Goal: Task Accomplishment & Management: Manage account settings

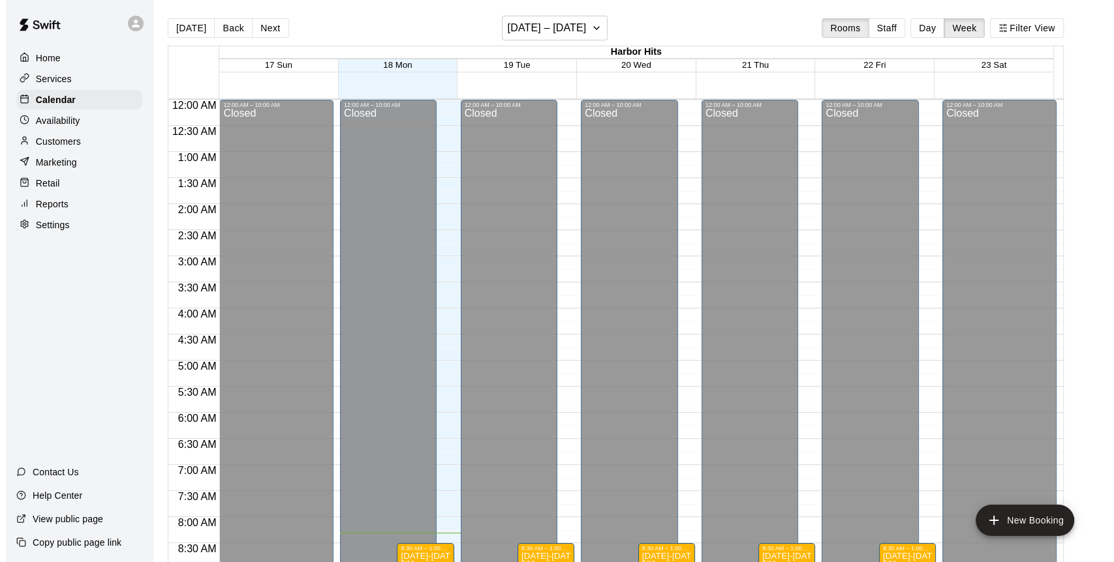
scroll to position [427, 0]
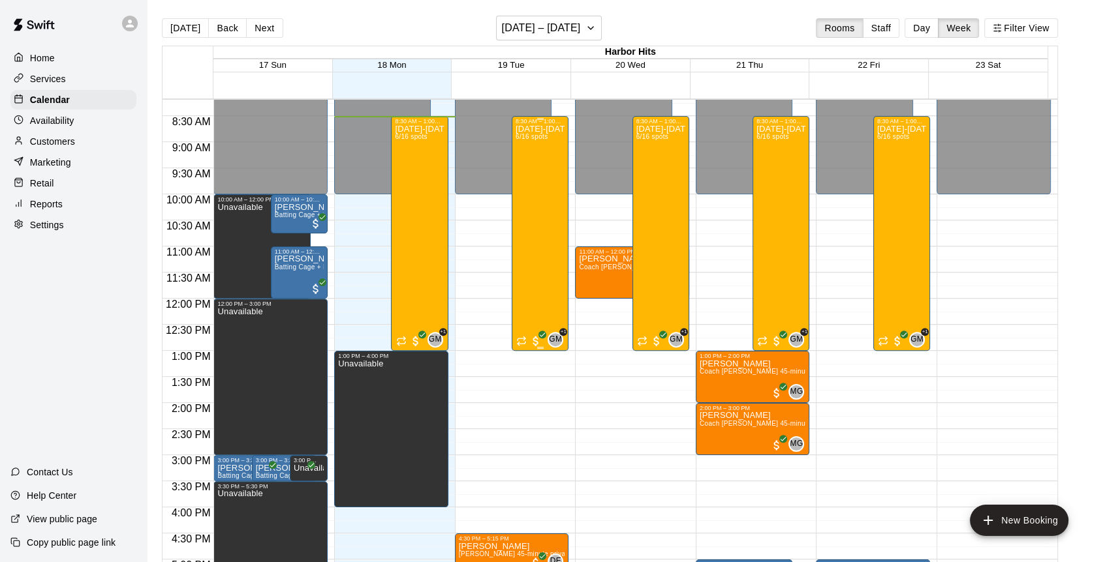
click at [540, 187] on div "[DATE]-[DATE] Baseball/Softball Camp 8:30am-1:00pm (Ages [DEMOGRAPHIC_DATA]) [D…" at bounding box center [539, 406] width 49 height 562
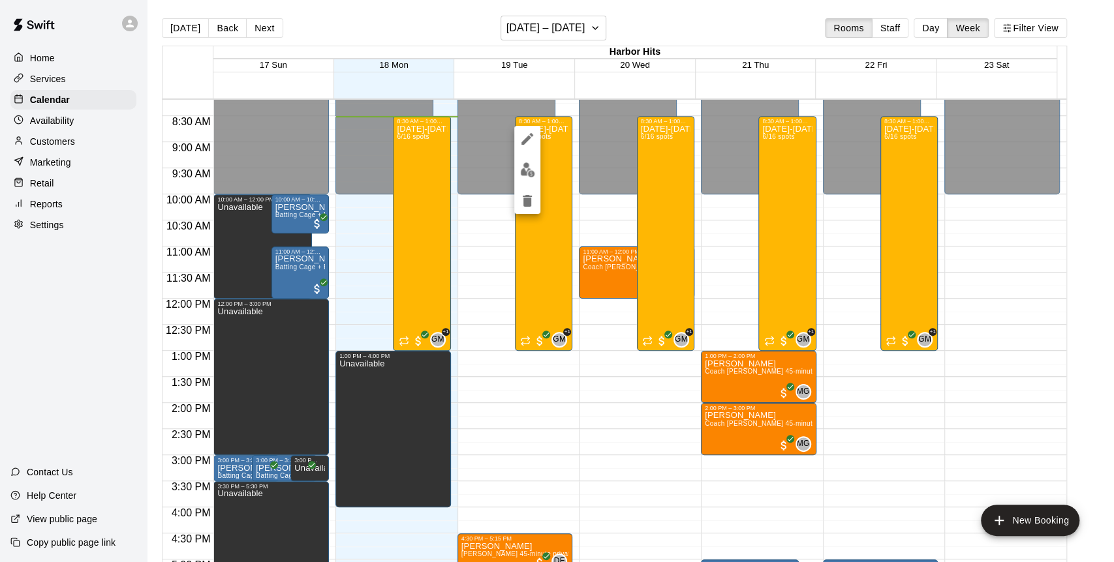
click at [522, 172] on img "edit" at bounding box center [527, 169] width 15 height 15
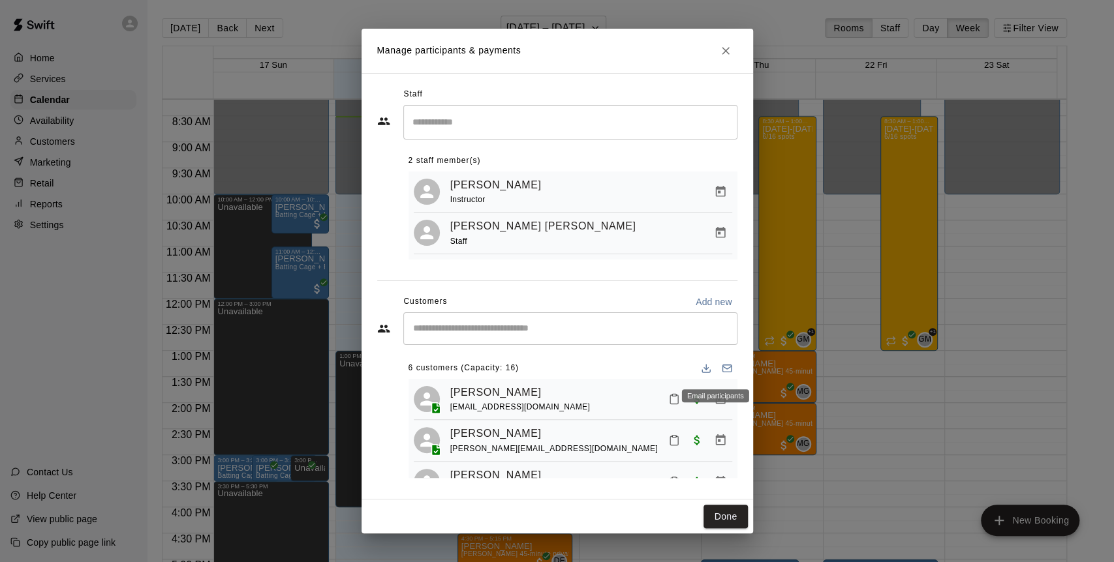
click at [722, 367] on icon "Email participants" at bounding box center [727, 368] width 10 height 10
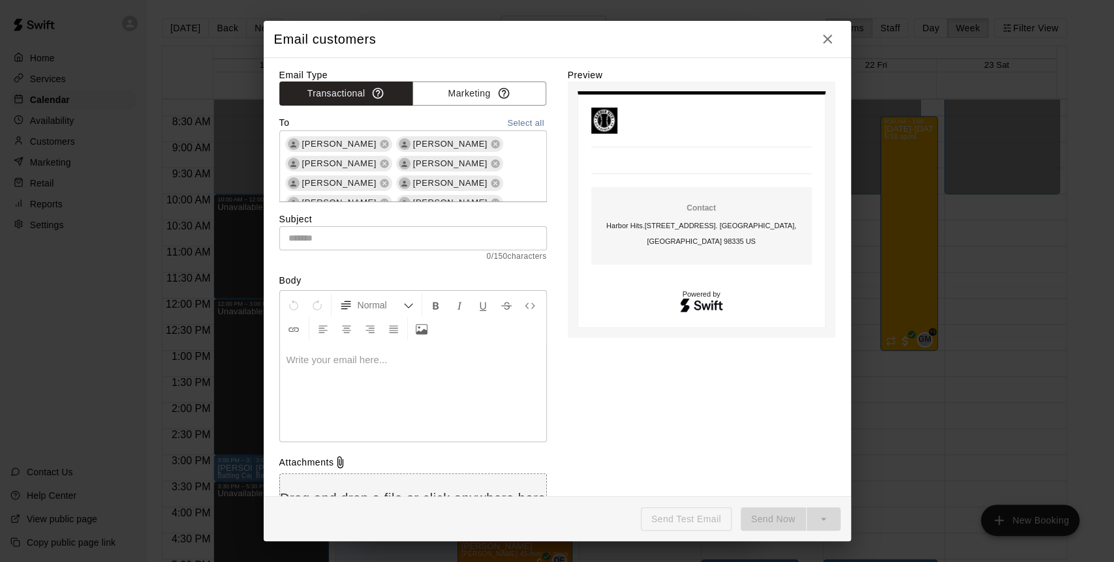
click at [828, 44] on icon "button" at bounding box center [828, 39] width 16 height 16
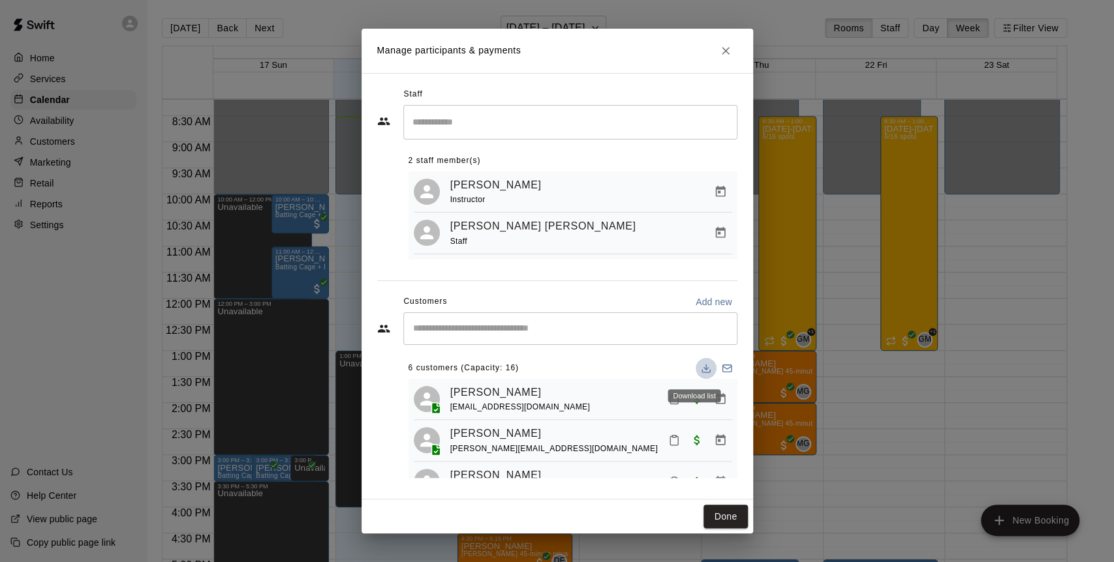
click at [701, 367] on icon "Download list" at bounding box center [706, 368] width 10 height 10
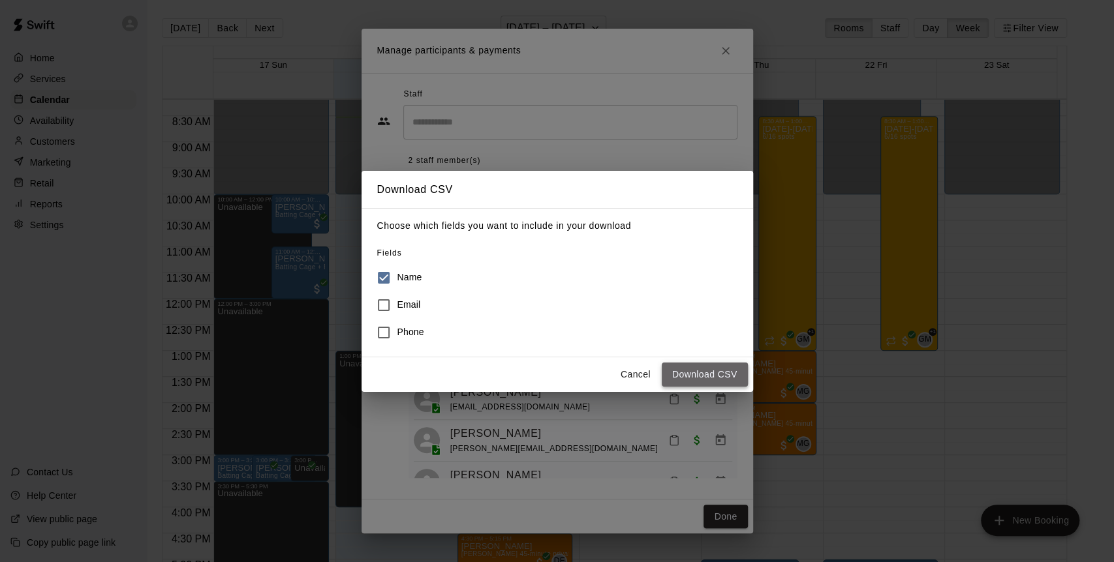
click at [713, 380] on button "Download CSV" at bounding box center [705, 375] width 86 height 24
click at [634, 367] on button "Cancel" at bounding box center [636, 375] width 42 height 24
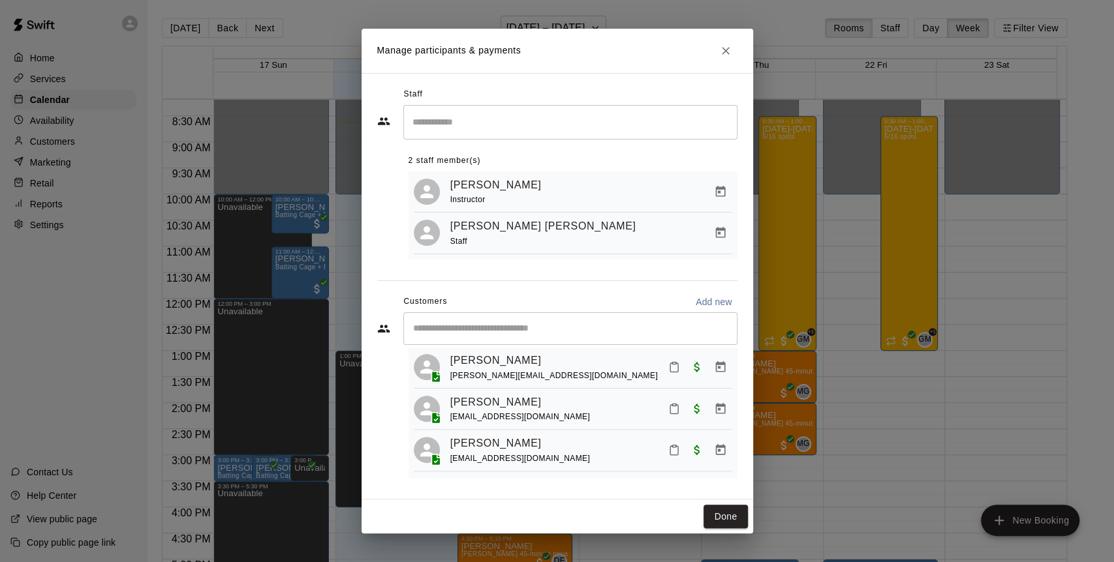
scroll to position [72, 0]
click at [480, 405] on link "[PERSON_NAME]" at bounding box center [495, 403] width 91 height 17
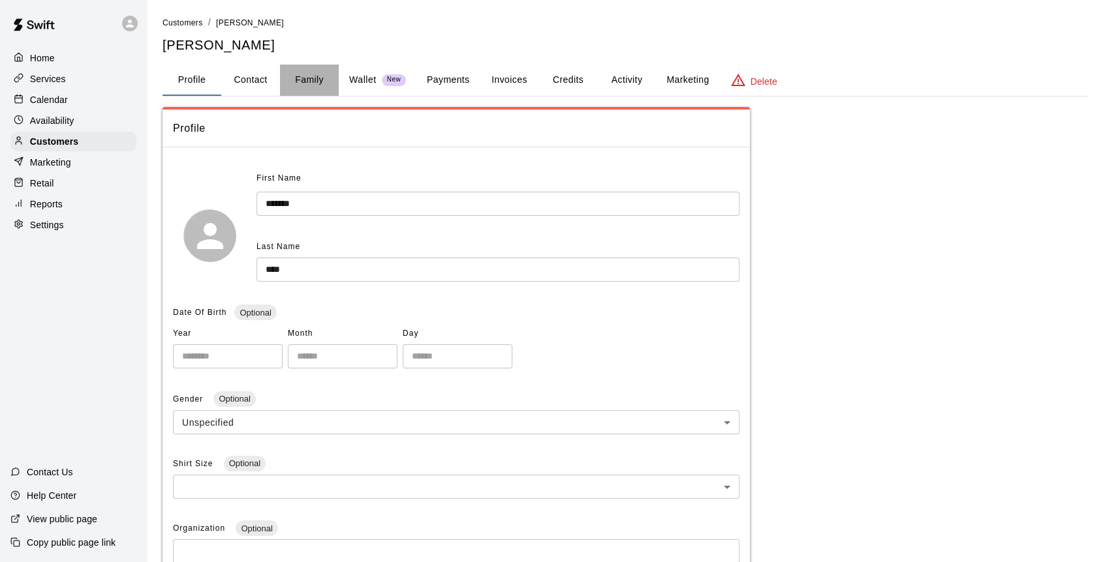
click at [312, 78] on button "Family" at bounding box center [309, 80] width 59 height 31
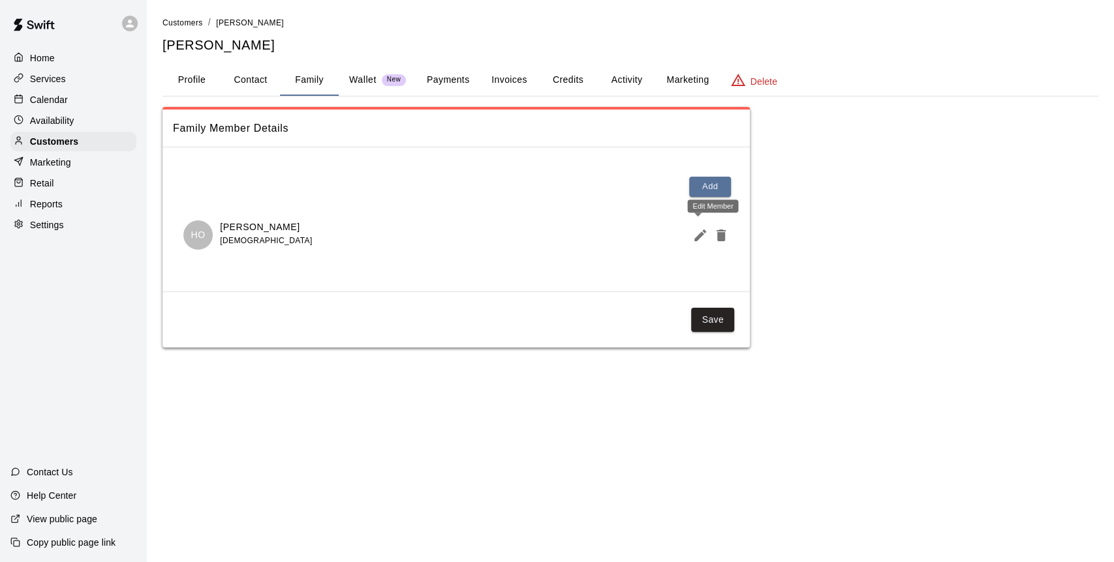
click at [697, 230] on icon "Edit Member" at bounding box center [700, 236] width 16 height 16
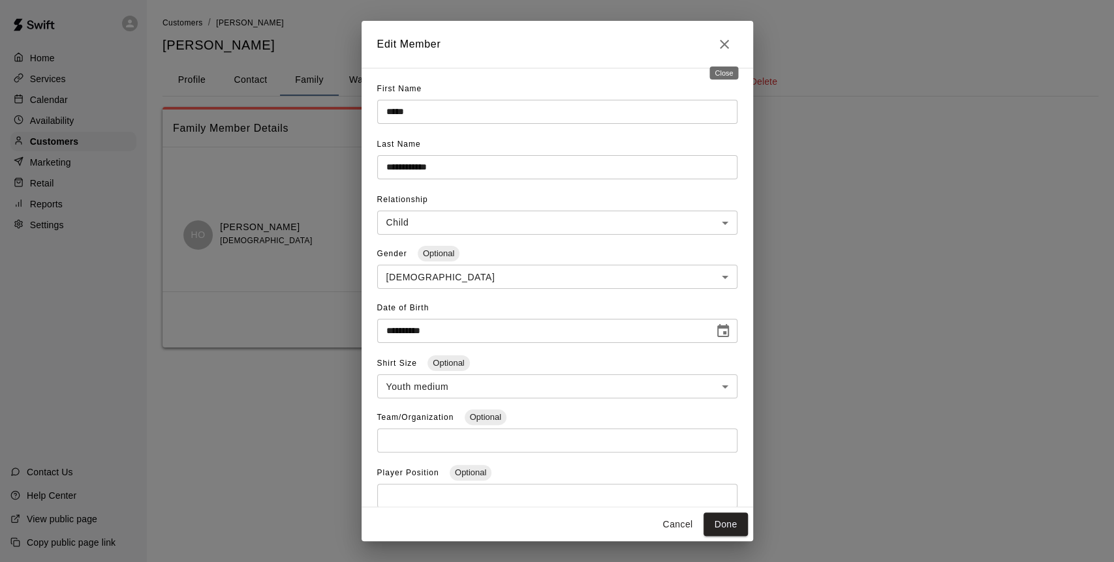
click at [716, 47] on icon "Close" at bounding box center [724, 45] width 16 height 16
